Goal: Navigation & Orientation: Find specific page/section

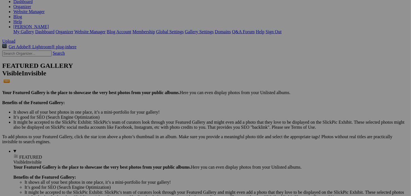
scroll to position [124, 0]
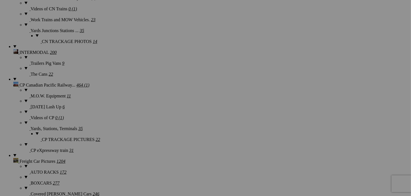
scroll to position [213, 0]
